Goal: Task Accomplishment & Management: Complete application form

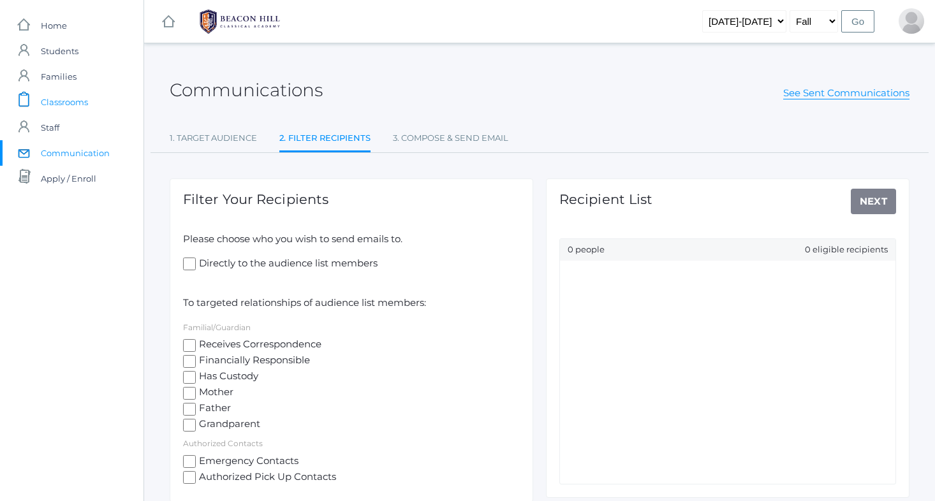
click at [67, 103] on span "Classrooms" at bounding box center [64, 101] width 47 height 25
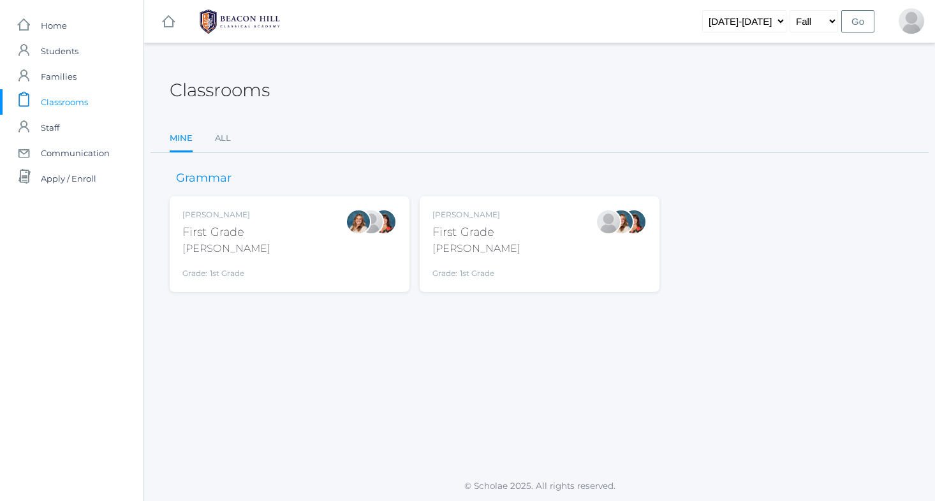
click at [567, 237] on div "[PERSON_NAME] First Grade [PERSON_NAME] Grade: 1st Grade 01LA" at bounding box center [539, 244] width 214 height 70
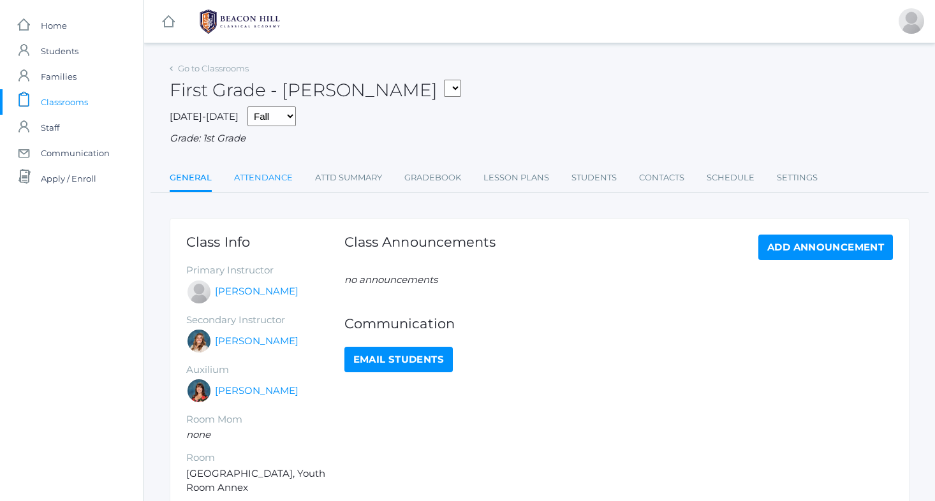
click at [266, 168] on link "Attendance" at bounding box center [263, 177] width 59 height 25
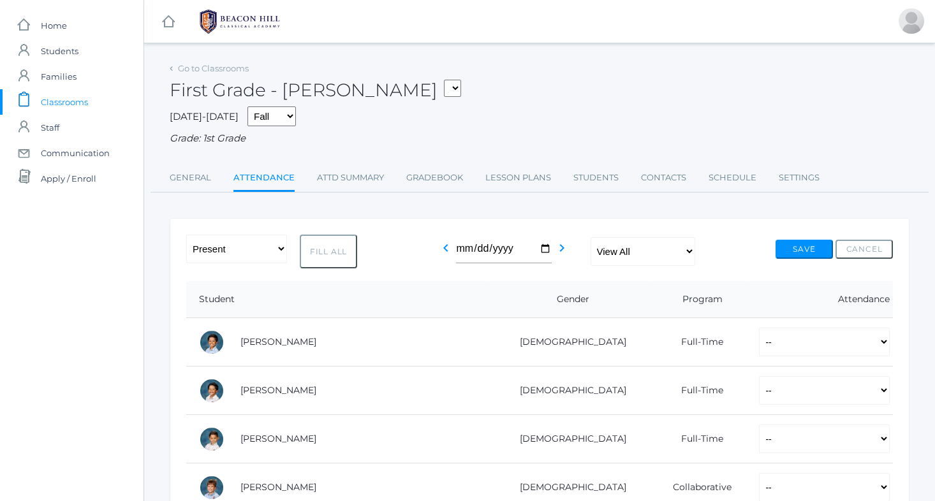
click at [326, 244] on button "Fill All" at bounding box center [328, 252] width 57 height 34
select select "P"
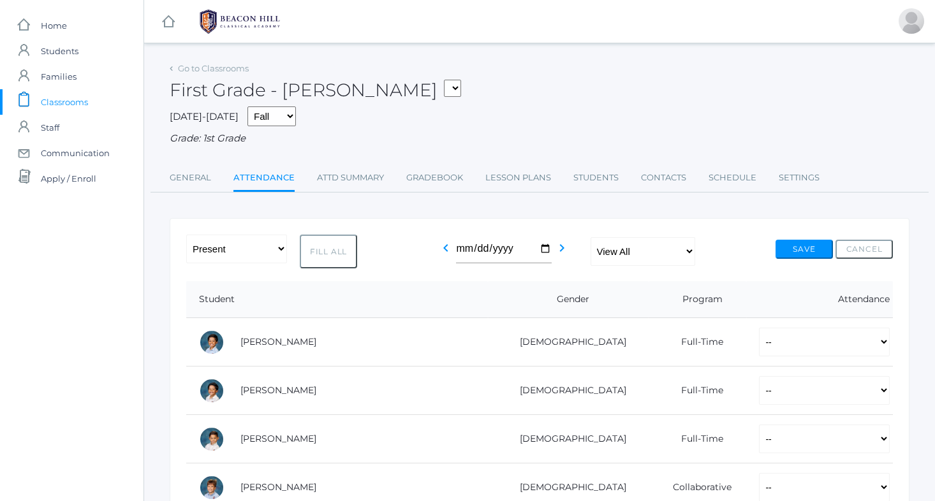
select select "P"
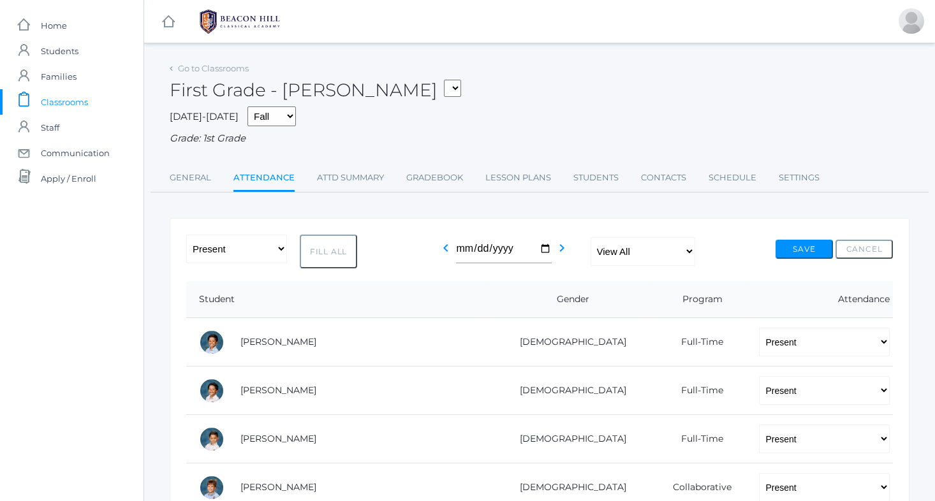
select select "P"
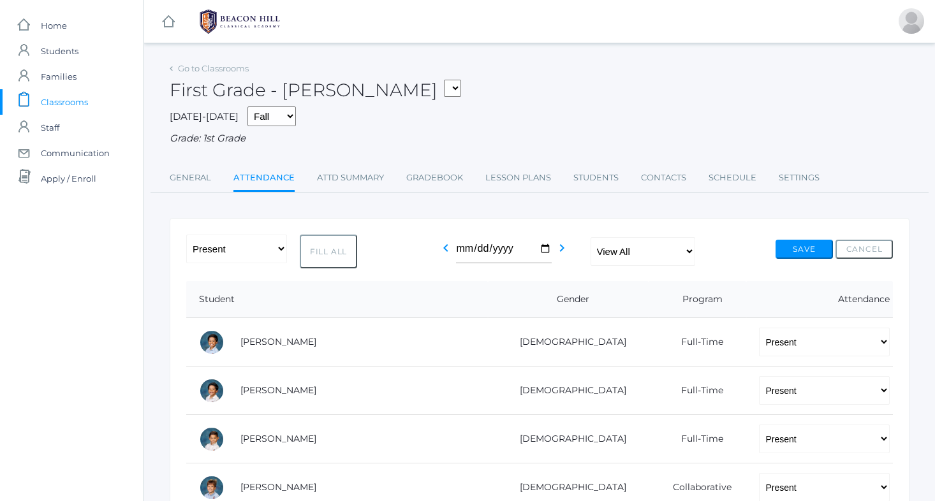
select select "P"
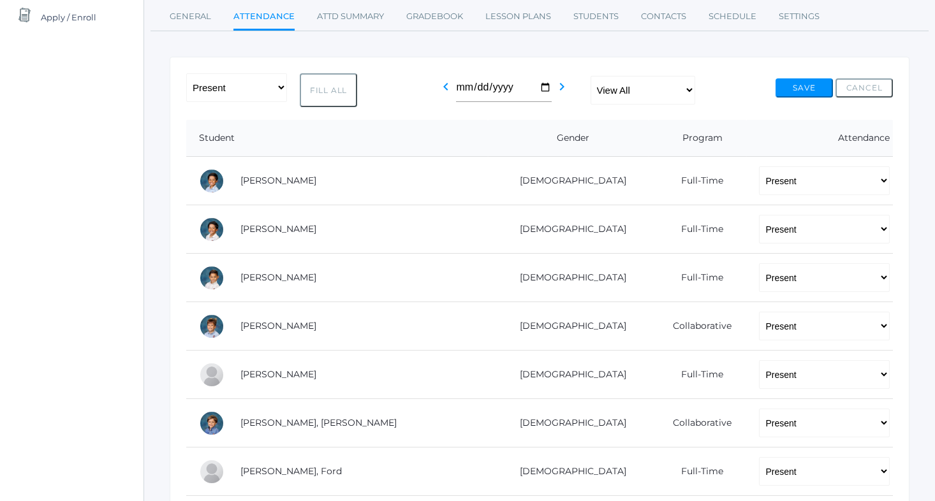
scroll to position [163, 0]
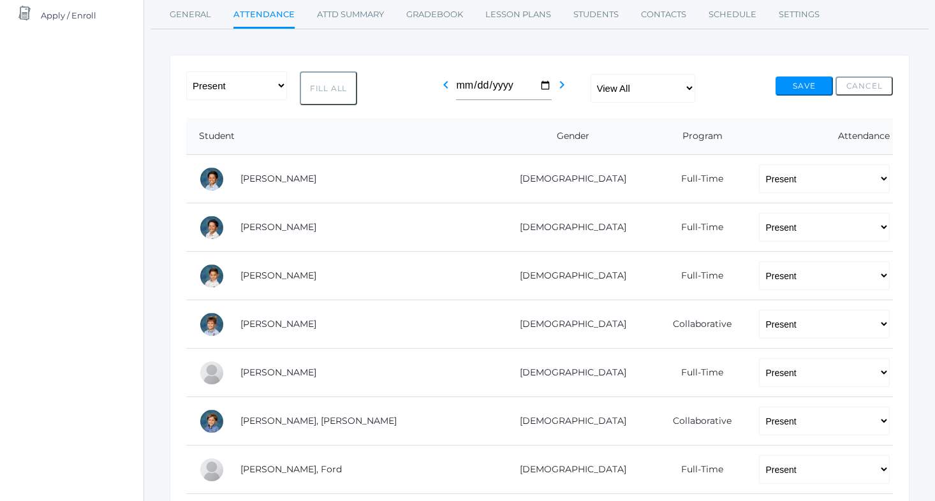
click at [809, 79] on button "Save" at bounding box center [803, 85] width 57 height 19
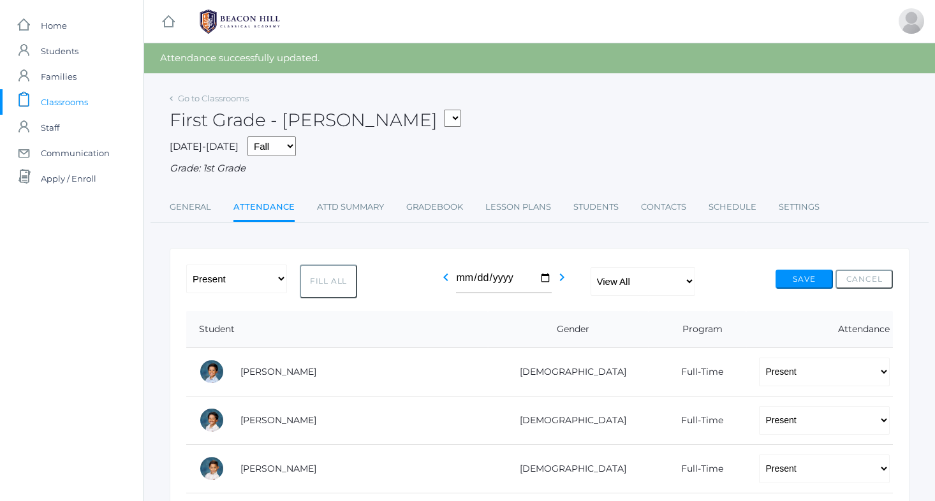
click at [792, 271] on button "Save" at bounding box center [803, 279] width 57 height 19
